Goal: Task Accomplishment & Management: Complete application form

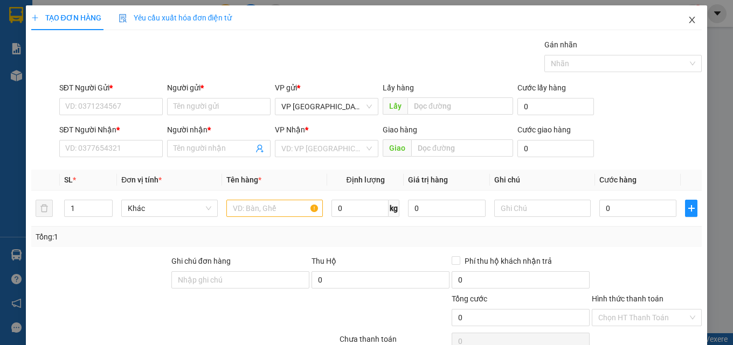
click at [688, 20] on icon "close" at bounding box center [692, 20] width 9 height 9
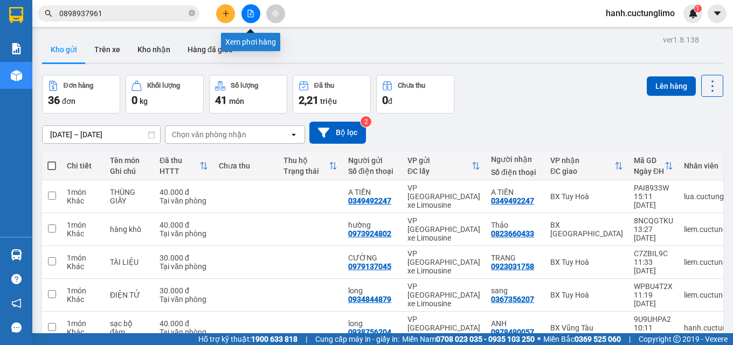
click at [222, 12] on icon "plus" at bounding box center [226, 14] width 8 height 8
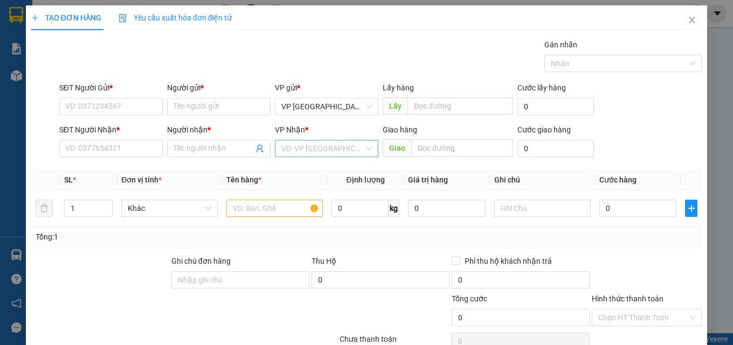
click at [336, 156] on input "search" at bounding box center [322, 149] width 83 height 16
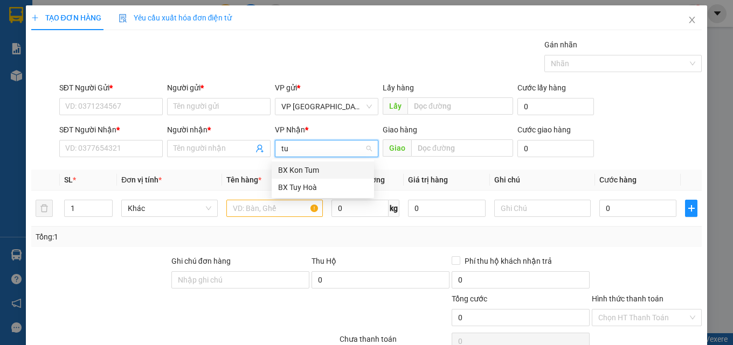
type input "tuy"
click at [307, 170] on div "BX Tuy Hoà" at bounding box center [322, 170] width 89 height 12
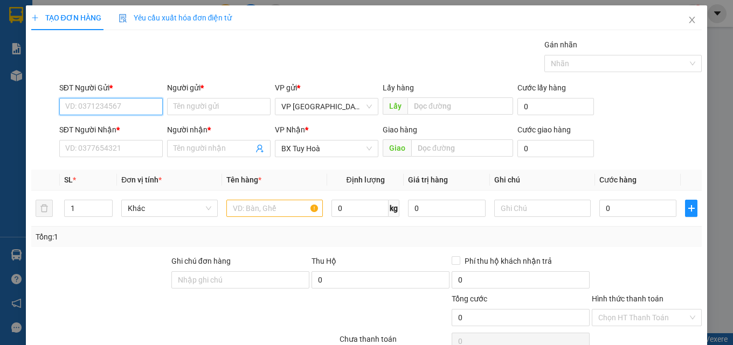
click at [104, 100] on input "SĐT Người Gửi *" at bounding box center [110, 106] width 103 height 17
click at [119, 128] on div "0905115167 - [PERSON_NAME]" at bounding box center [118, 128] width 106 height 12
type input "0905115167"
type input "liêm"
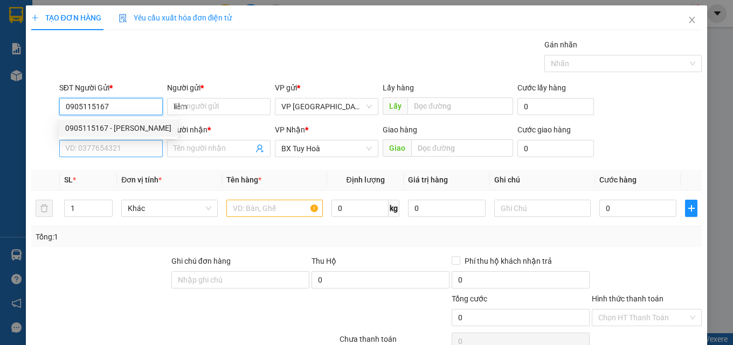
type input "50.000"
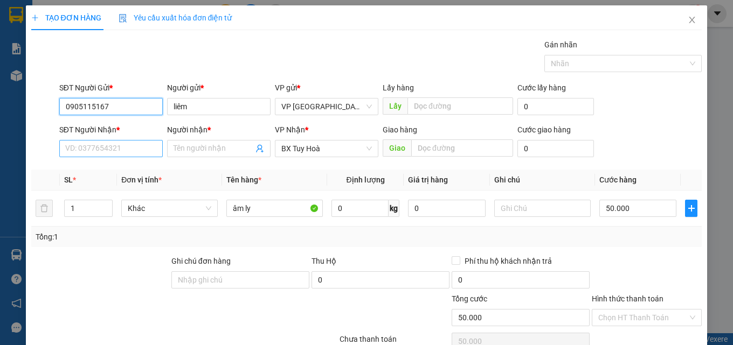
type input "0905115167"
click at [140, 149] on input "SĐT Người Nhận *" at bounding box center [110, 148] width 103 height 17
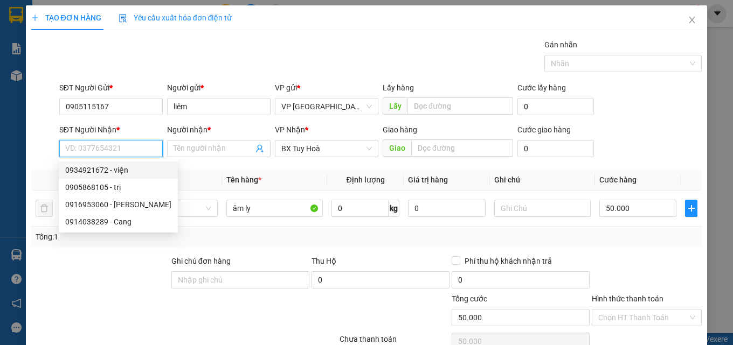
click at [142, 170] on div "0934921672 - viện" at bounding box center [118, 170] width 106 height 12
type input "0934921672"
type input "viện"
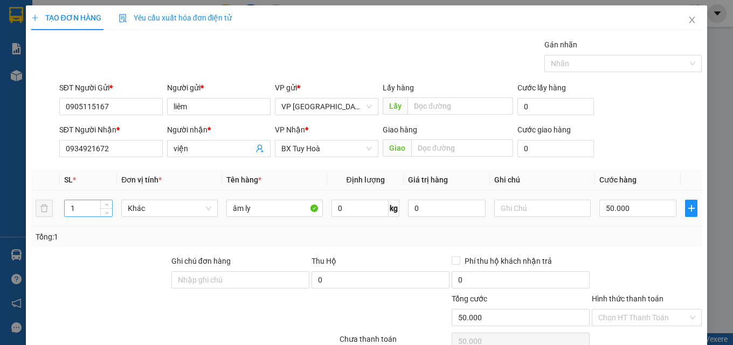
click at [73, 210] on input "1" at bounding box center [88, 208] width 47 height 16
type input "2"
click at [648, 210] on input "50.000" at bounding box center [638, 208] width 78 height 17
type input "0.000"
type input "0"
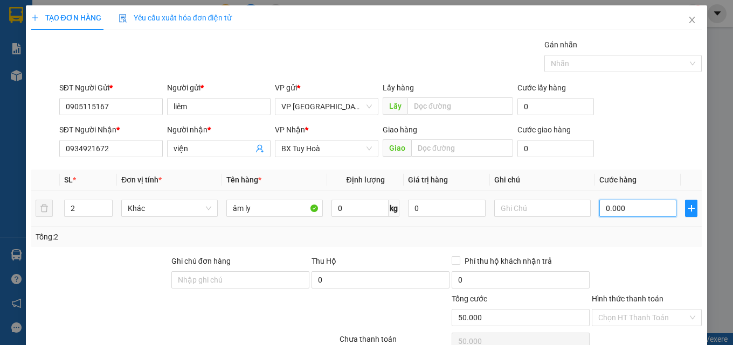
type input "0"
type input "10.000"
type input "100.000"
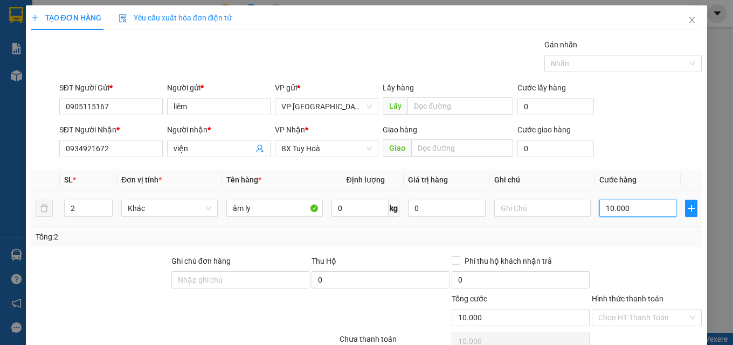
type input "100.000"
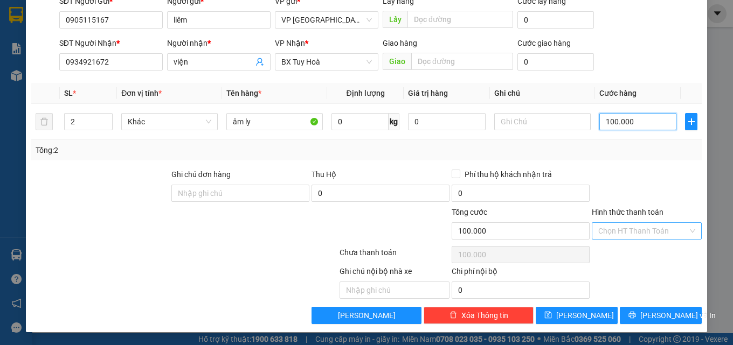
type input "100.000"
click at [641, 232] on input "Hình thức thanh toán" at bounding box center [642, 231] width 89 height 16
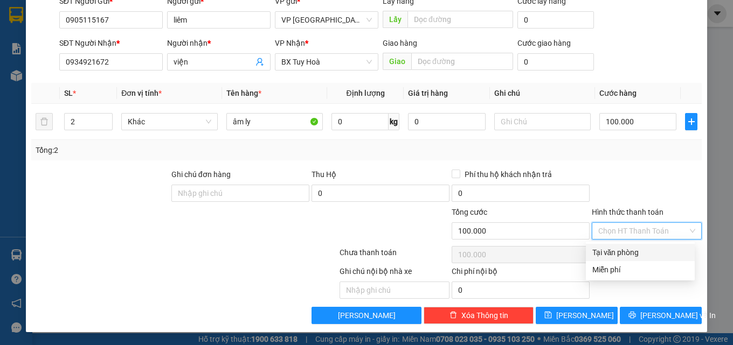
click at [642, 249] on div "Tại văn phòng" at bounding box center [640, 253] width 96 height 12
type input "0"
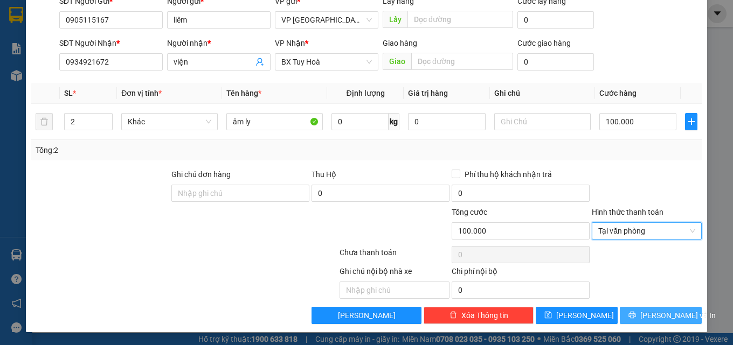
click at [668, 313] on span "[PERSON_NAME] và In" at bounding box center [677, 316] width 75 height 12
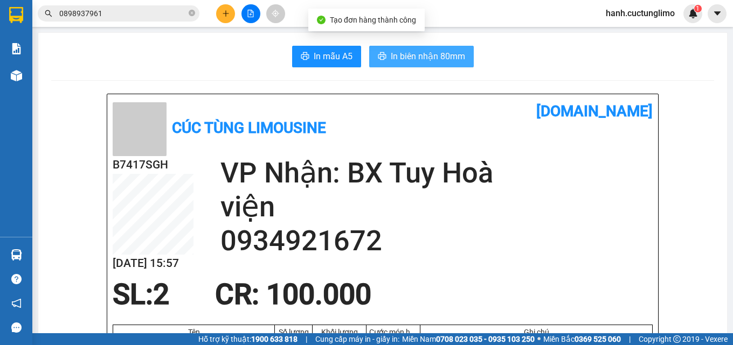
click at [425, 60] on span "In biên nhận 80mm" at bounding box center [428, 56] width 74 height 13
